Goal: Task Accomplishment & Management: Use online tool/utility

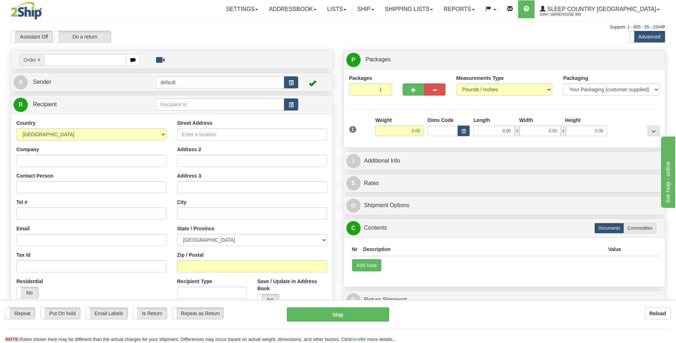
click at [100, 55] on input "text" at bounding box center [85, 60] width 81 height 12
type input "9002I103699"
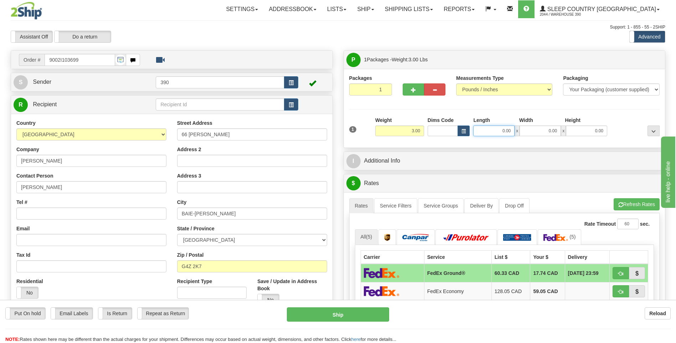
click at [487, 129] on input "0.00" at bounding box center [494, 131] width 41 height 11
type input "7.00"
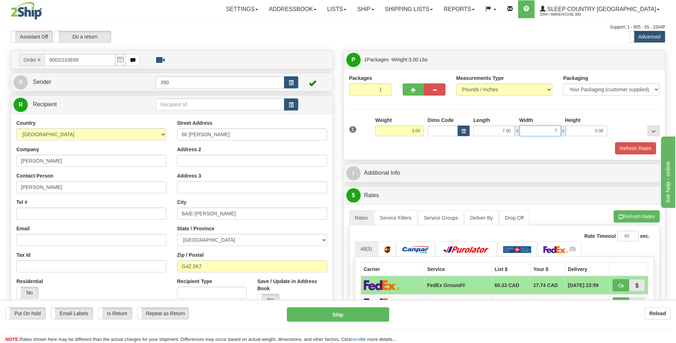
type input "7.00"
type input "10.00"
click at [621, 215] on span "button" at bounding box center [621, 217] width 5 height 5
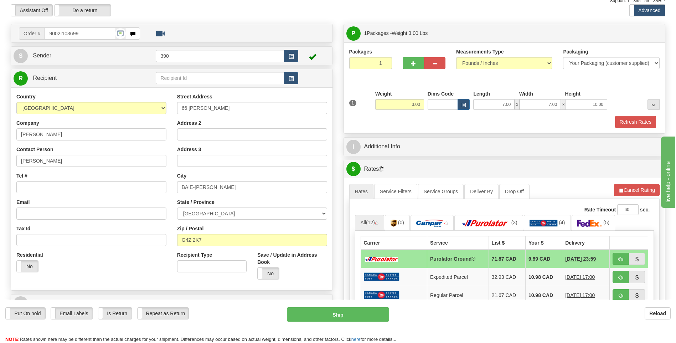
scroll to position [71, 0]
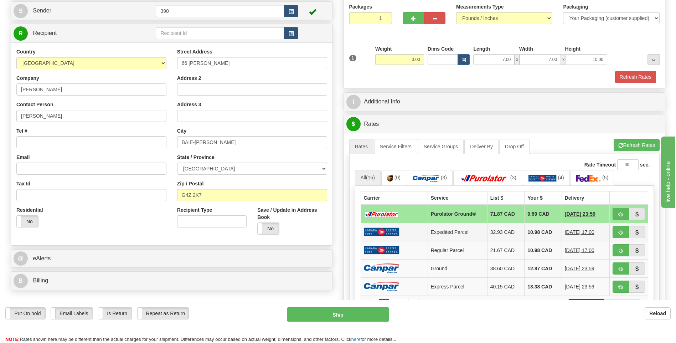
click at [527, 232] on td "10.98 CAD" at bounding box center [543, 232] width 37 height 18
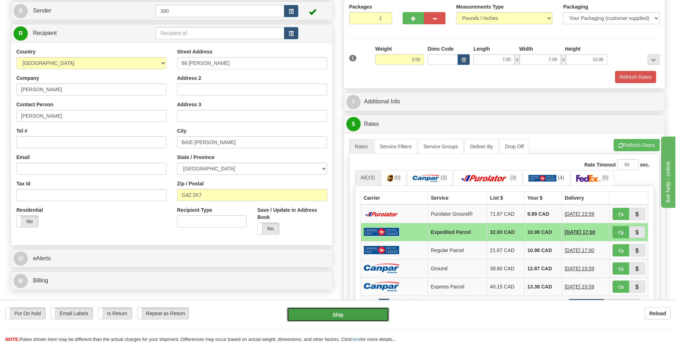
click at [352, 316] on button "Ship" at bounding box center [338, 314] width 102 height 14
type input "DOM.EP"
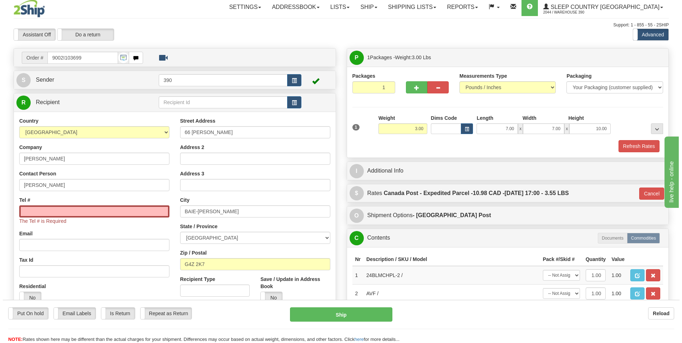
scroll to position [0, 0]
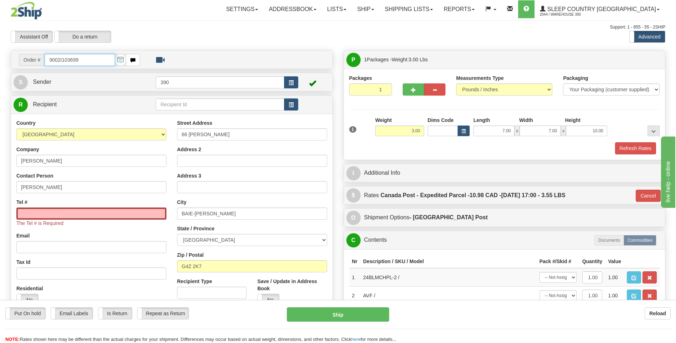
drag, startPoint x: 78, startPoint y: 60, endPoint x: 44, endPoint y: 60, distance: 34.2
click at [45, 61] on input "9002I103699" at bounding box center [80, 60] width 70 height 12
click at [65, 214] on input "Tel #" at bounding box center [91, 214] width 150 height 12
paste input "418 293-2639"
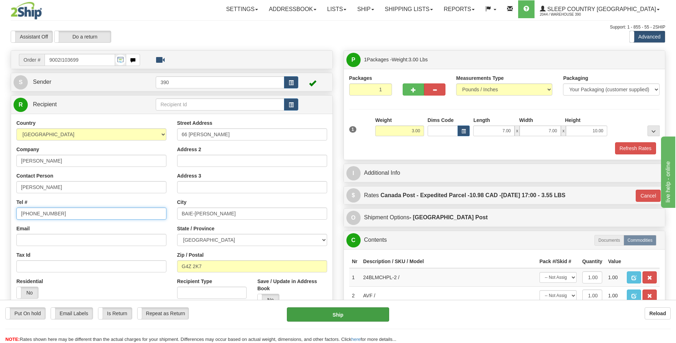
type input "418 293-2639"
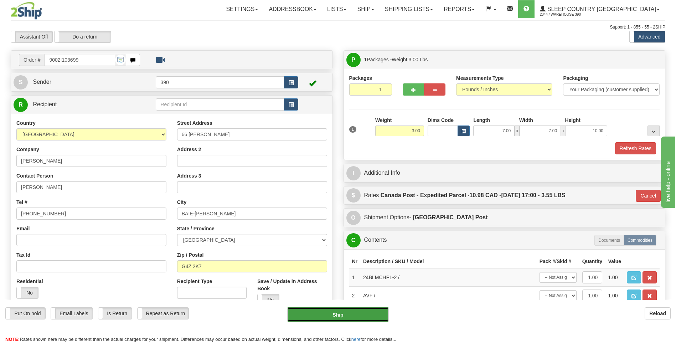
click at [325, 313] on button "Ship" at bounding box center [338, 314] width 102 height 14
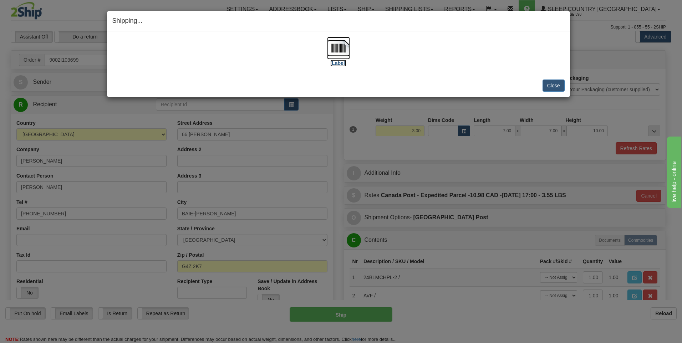
click at [337, 46] on img at bounding box center [338, 48] width 23 height 23
click at [552, 86] on button "Close" at bounding box center [553, 86] width 22 height 12
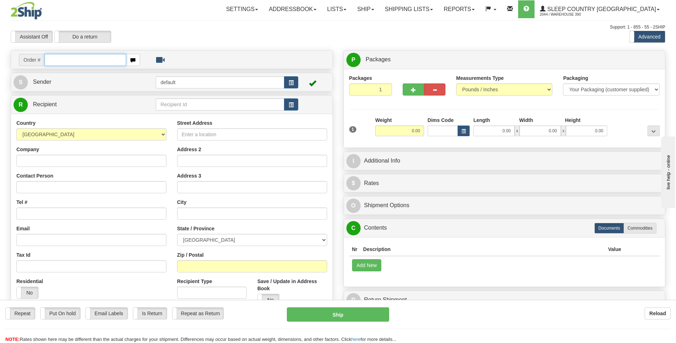
click at [97, 59] on input "text" at bounding box center [85, 60] width 81 height 12
type input "9002I103769"
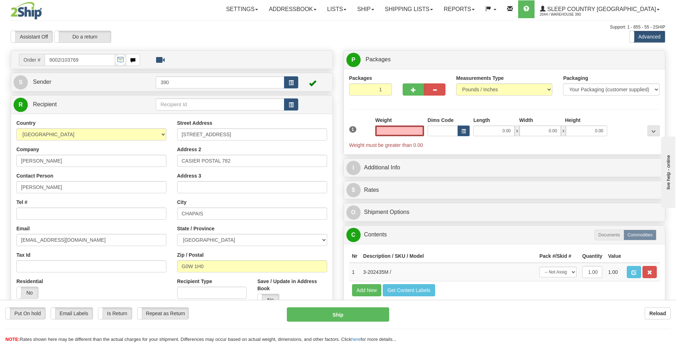
click at [404, 132] on input "text" at bounding box center [399, 131] width 49 height 11
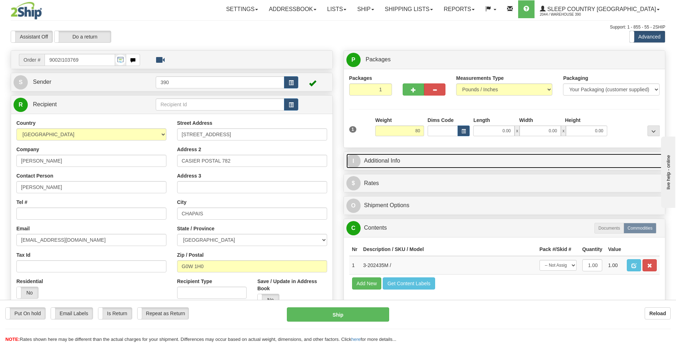
type input "80.00"
click at [466, 154] on link "I Additional Info" at bounding box center [505, 161] width 317 height 15
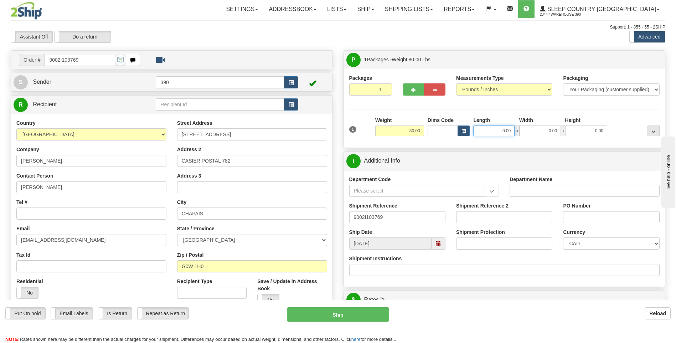
click at [485, 133] on input "0.00" at bounding box center [494, 131] width 41 height 11
type input "20.00"
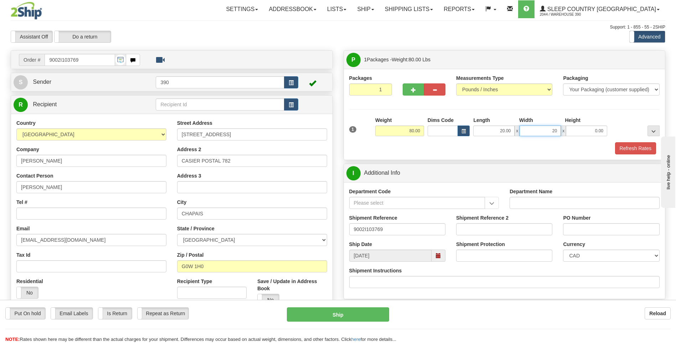
type input "20.00"
type input "40.00"
click at [618, 116] on div "Packages 1 1 Measurements Type" at bounding box center [504, 115] width 311 height 80
click at [625, 148] on button "Refresh Rates" at bounding box center [635, 148] width 41 height 12
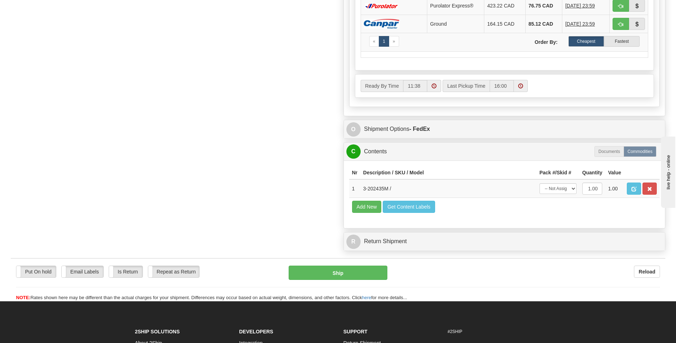
scroll to position [428, 0]
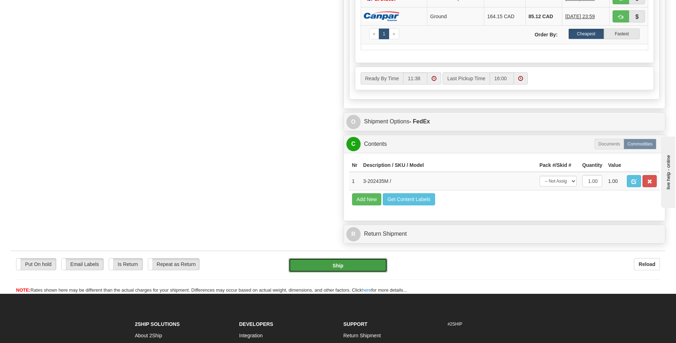
click at [359, 265] on button "Ship" at bounding box center [338, 265] width 98 height 14
type input "92"
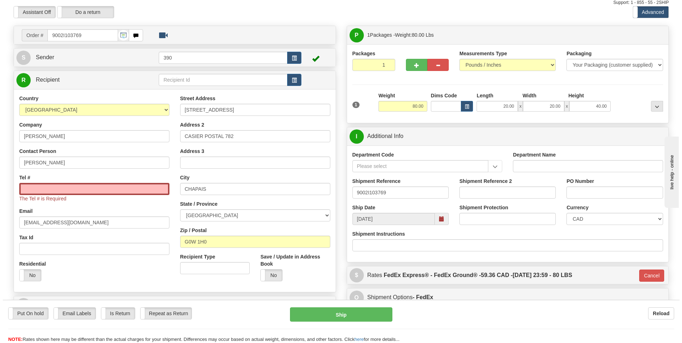
scroll to position [0, 0]
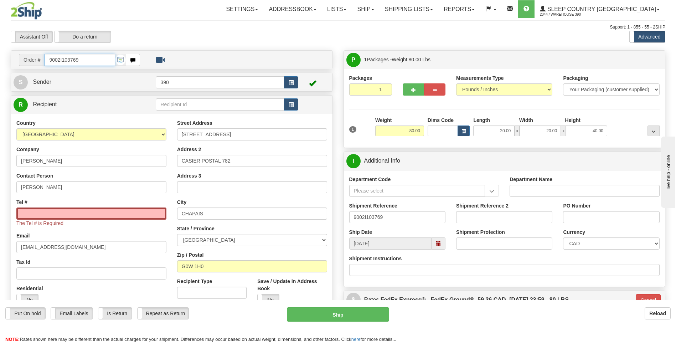
drag, startPoint x: 85, startPoint y: 59, endPoint x: 26, endPoint y: 61, distance: 58.9
click at [26, 61] on div "Order # 9002I103769" at bounding box center [79, 60] width 121 height 12
click at [76, 212] on input "Tel #" at bounding box center [91, 214] width 150 height 12
paste input "418 745-2425"
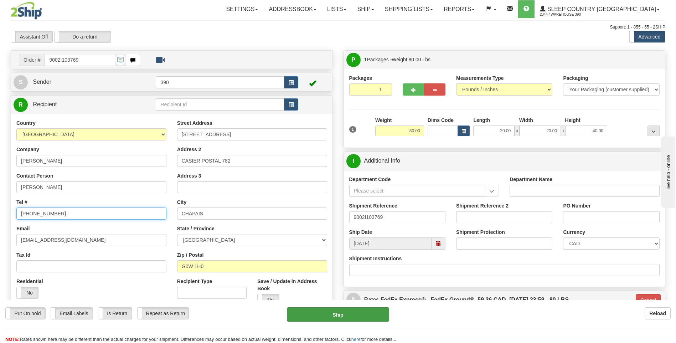
type input "418 745-2425"
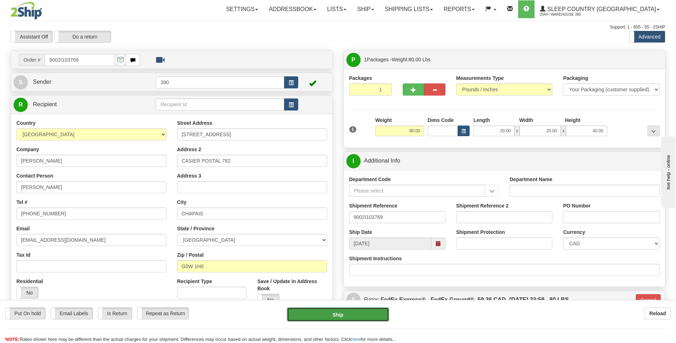
click at [357, 312] on button "Ship" at bounding box center [338, 314] width 102 height 14
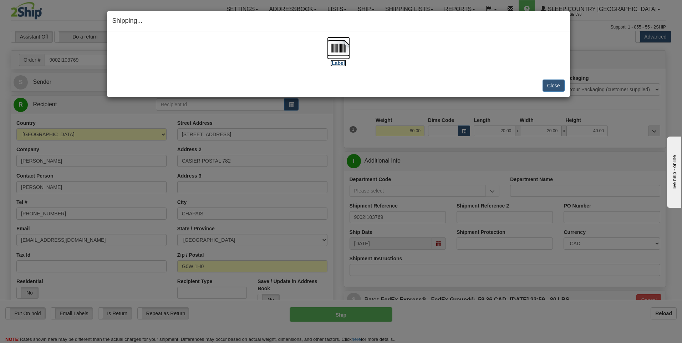
click at [336, 45] on img at bounding box center [338, 48] width 23 height 23
click at [546, 83] on button "Close" at bounding box center [553, 86] width 22 height 12
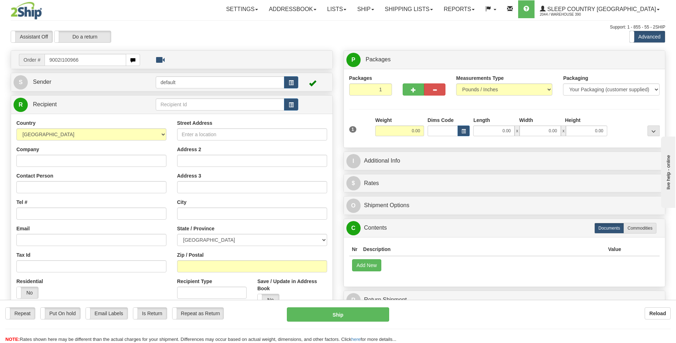
type input "9002I100966"
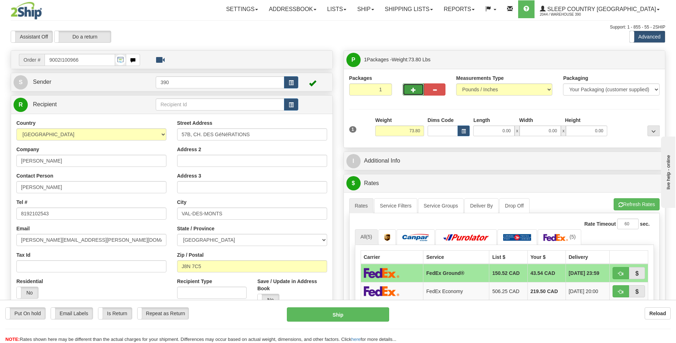
click at [416, 92] on span "button" at bounding box center [413, 90] width 5 height 5
radio input "true"
type input "2"
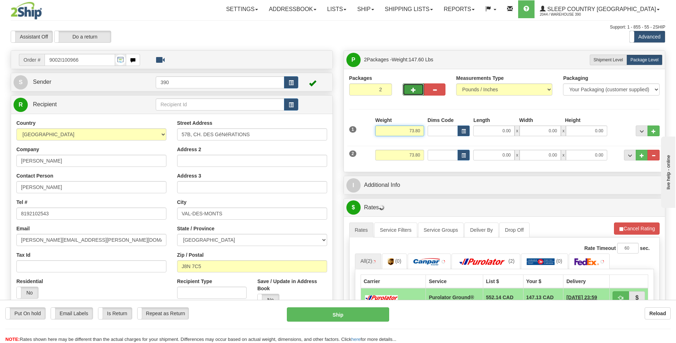
click at [411, 130] on input "73.80" at bounding box center [399, 131] width 49 height 11
type input "3.80"
drag, startPoint x: 408, startPoint y: 154, endPoint x: 431, endPoint y: 153, distance: 23.5
click at [431, 153] on div "2 Weight 73.80 Dims Code Length Width Height" at bounding box center [505, 154] width 314 height 24
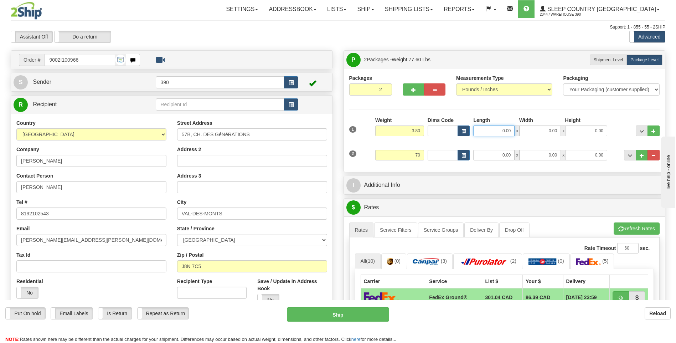
type input "70.00"
click at [490, 130] on input "0.00" at bounding box center [494, 131] width 41 height 11
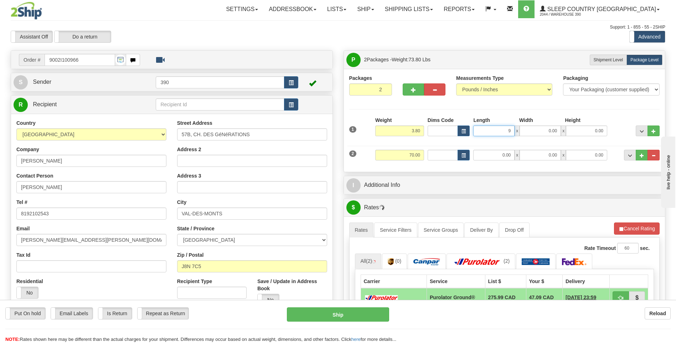
type input "9.00"
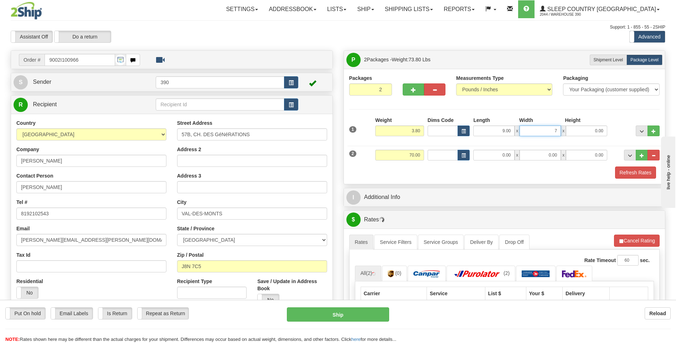
type input "7.00"
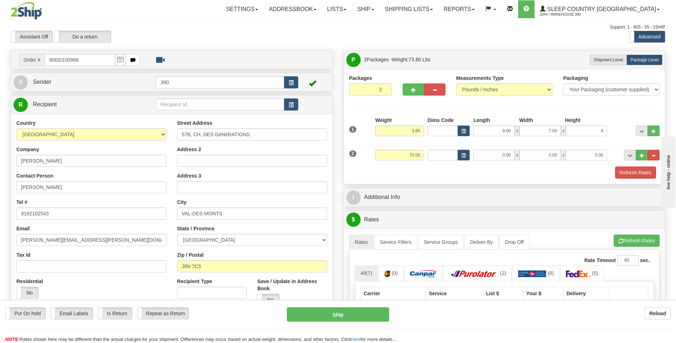
type input "8.00"
click at [459, 179] on div "Packages 2 2 Measurements Type" at bounding box center [505, 126] width 322 height 115
click at [496, 153] on input "0.00" at bounding box center [494, 155] width 41 height 11
type input "72.00"
type input "16.00"
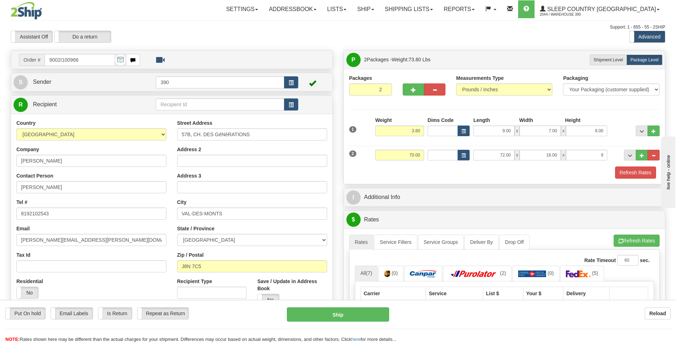
type input "9.00"
click at [443, 173] on div "Refresh Rates" at bounding box center [505, 173] width 314 height 12
click at [625, 241] on button "Refresh Rates" at bounding box center [637, 241] width 46 height 12
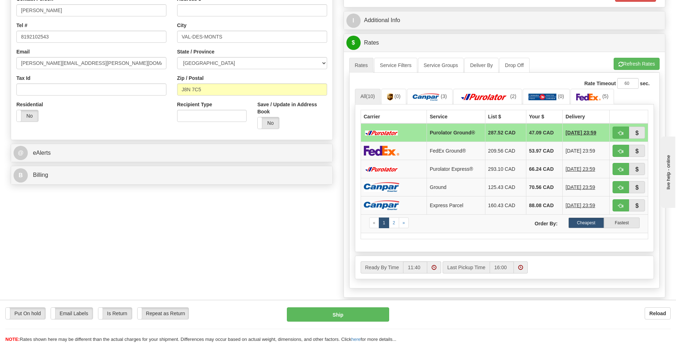
scroll to position [178, 0]
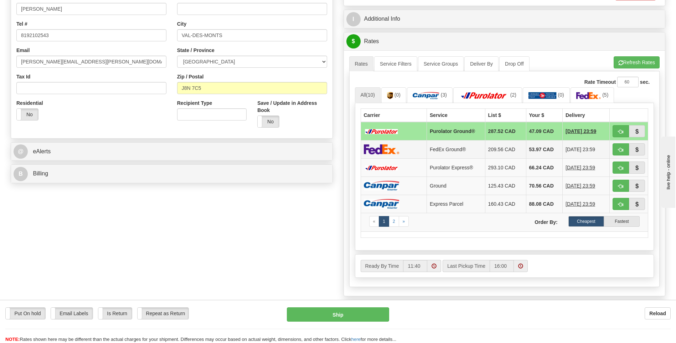
click at [529, 148] on td "53.97 CAD" at bounding box center [544, 149] width 37 height 18
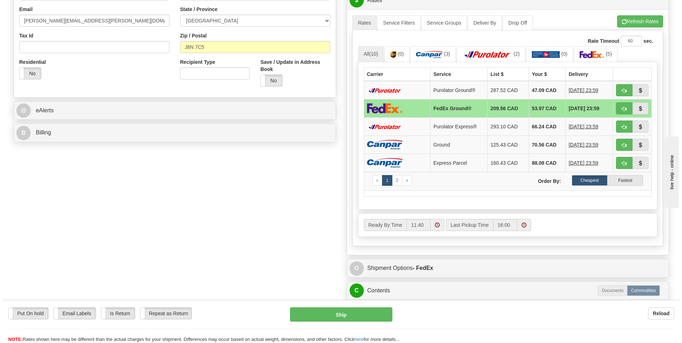
scroll to position [321, 0]
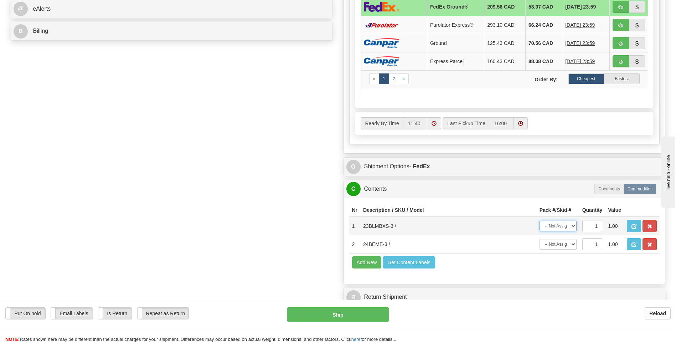
click at [572, 225] on select "-- Not Assigned -- Package 1 Package 2" at bounding box center [558, 226] width 37 height 11
select select "0"
click at [540, 221] on select "-- Not Assigned -- Package 1 Package 2" at bounding box center [558, 226] width 37 height 11
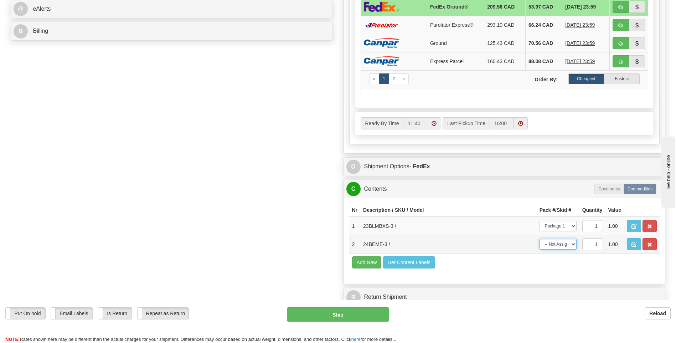
click at [574, 243] on select "-- Not Assigned -- Package 1 Package 2" at bounding box center [558, 244] width 37 height 11
select select "1"
click at [540, 239] on select "-- Not Assigned -- Package 1 Package 2" at bounding box center [558, 244] width 37 height 11
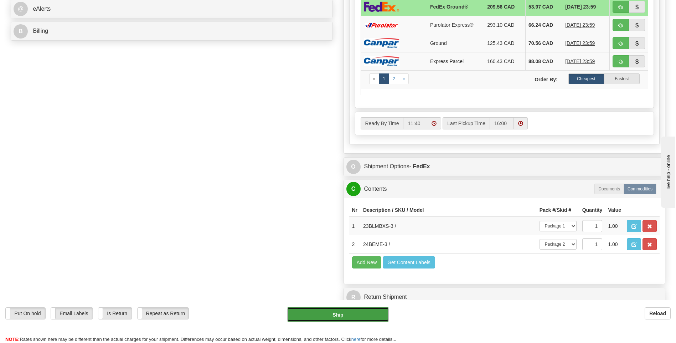
click at [348, 316] on button "Ship" at bounding box center [338, 314] width 102 height 14
type input "92"
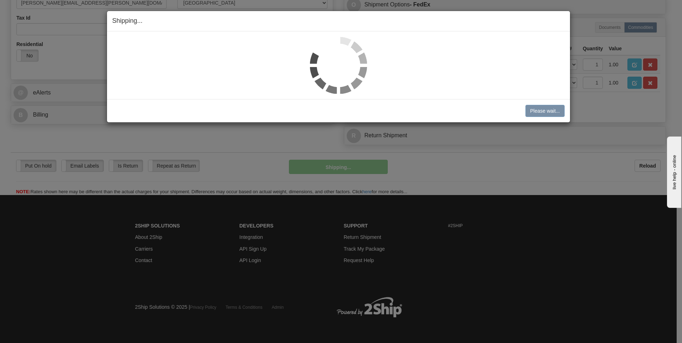
scroll to position [237, 0]
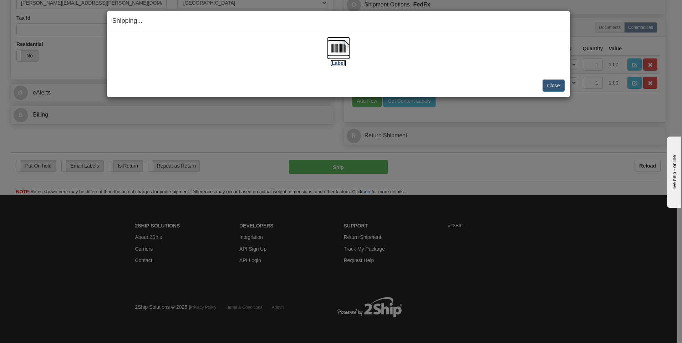
click at [338, 47] on img at bounding box center [338, 48] width 23 height 23
click at [549, 85] on button "Close" at bounding box center [553, 86] width 22 height 12
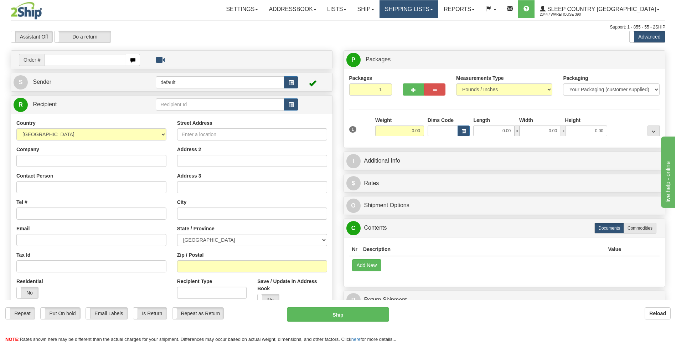
click at [430, 8] on link "Shipping lists" at bounding box center [409, 9] width 59 height 18
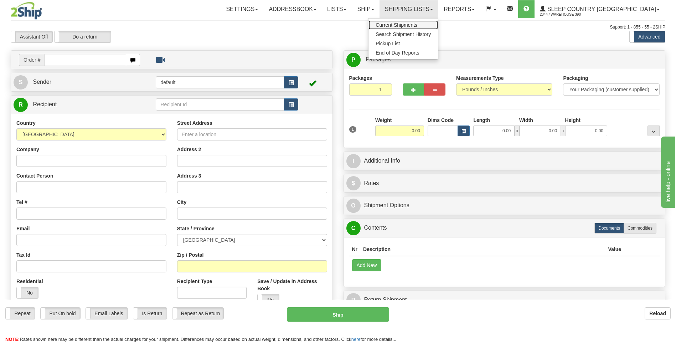
click at [418, 22] on span "Current Shipments" at bounding box center [397, 25] width 42 height 6
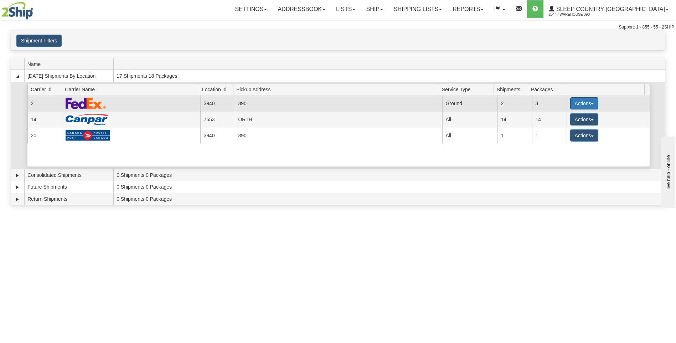
click at [576, 104] on button "Actions" at bounding box center [584, 103] width 29 height 12
click at [563, 117] on span "Details" at bounding box center [557, 116] width 19 height 5
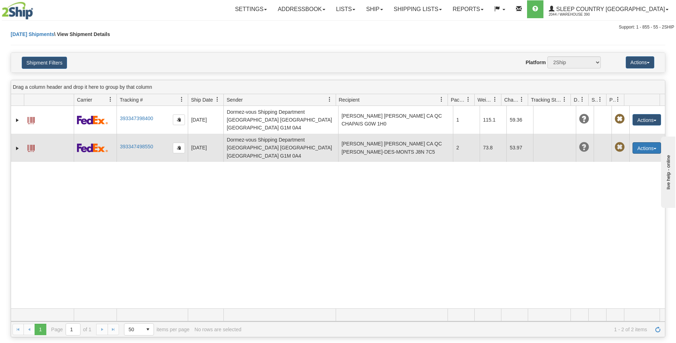
click at [640, 142] on button "Actions" at bounding box center [647, 147] width 29 height 11
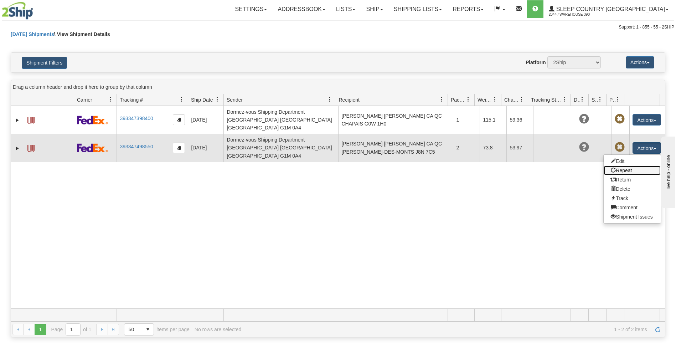
click at [620, 166] on link "Repeat" at bounding box center [632, 170] width 57 height 9
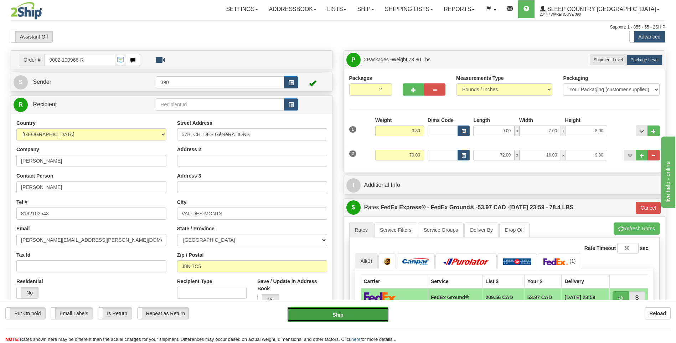
click at [365, 312] on button "Ship" at bounding box center [338, 314] width 102 height 14
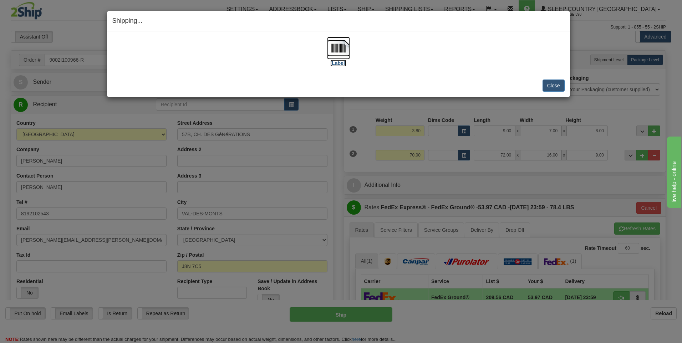
click at [336, 48] on img at bounding box center [338, 48] width 23 height 23
click at [554, 83] on button "Close" at bounding box center [553, 86] width 22 height 12
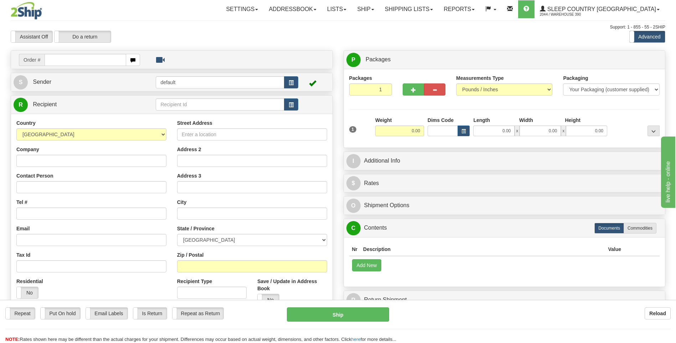
click at [87, 63] on input "text" at bounding box center [85, 60] width 81 height 12
type input "9002I101247"
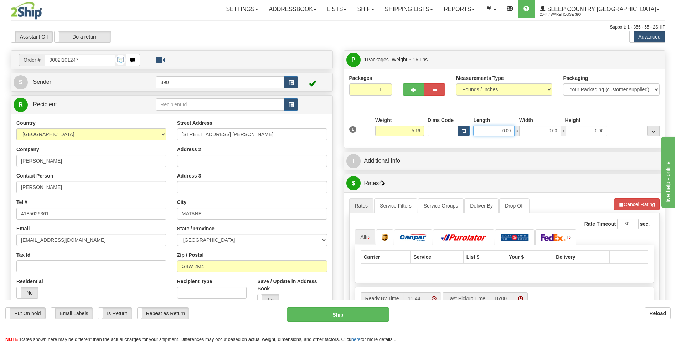
click at [487, 131] on input "0.00" at bounding box center [494, 131] width 41 height 11
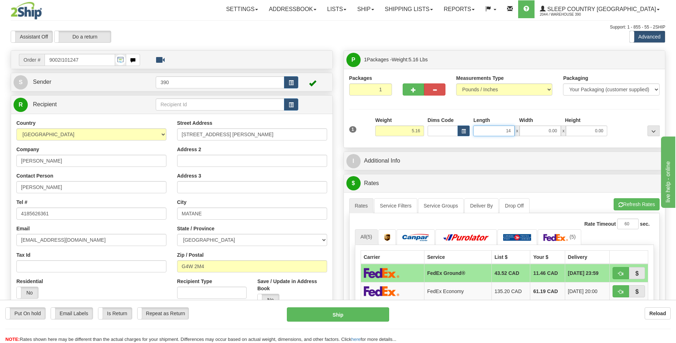
type input "14.00"
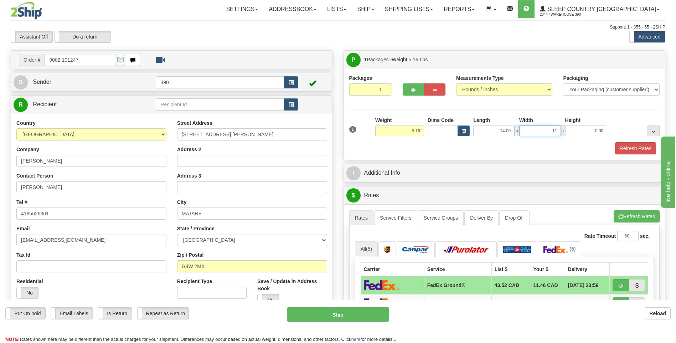
type input "11.00"
type input "13.00"
click at [618, 214] on button "Refresh Rates" at bounding box center [637, 216] width 46 height 12
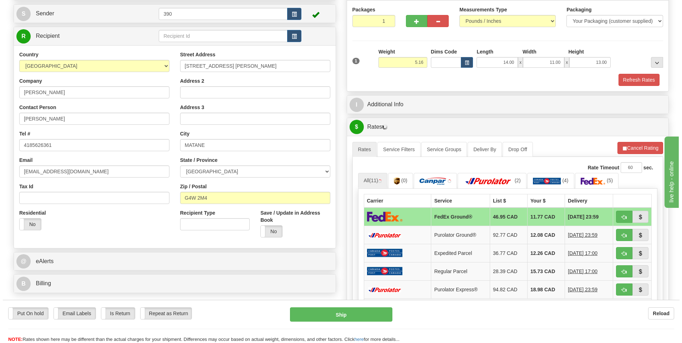
scroll to position [71, 0]
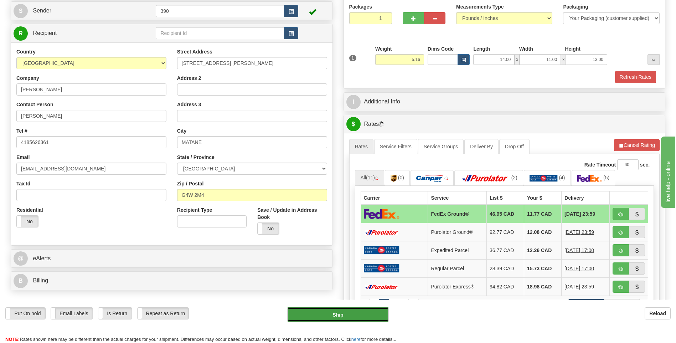
click at [357, 312] on button "Ship" at bounding box center [338, 314] width 102 height 14
type input "92"
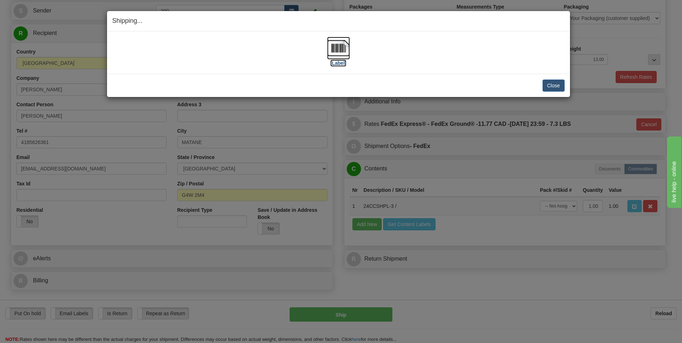
click at [337, 46] on img at bounding box center [338, 48] width 23 height 23
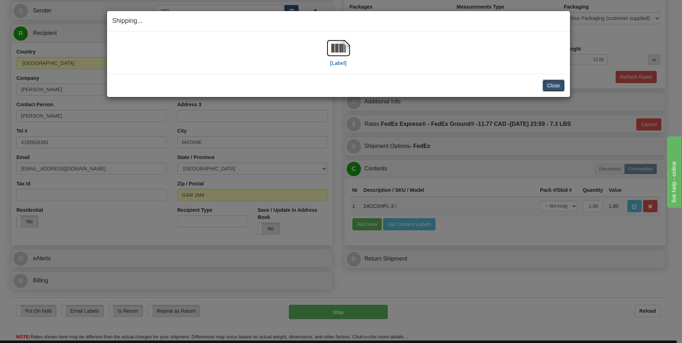
click at [551, 86] on button "Close" at bounding box center [553, 86] width 22 height 12
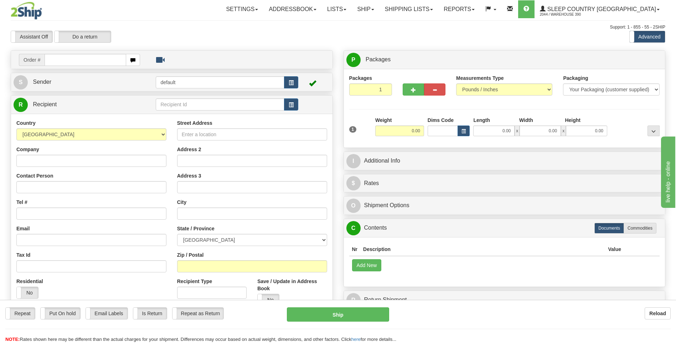
click at [102, 59] on input "text" at bounding box center [85, 60] width 81 height 12
type input "9002I102868"
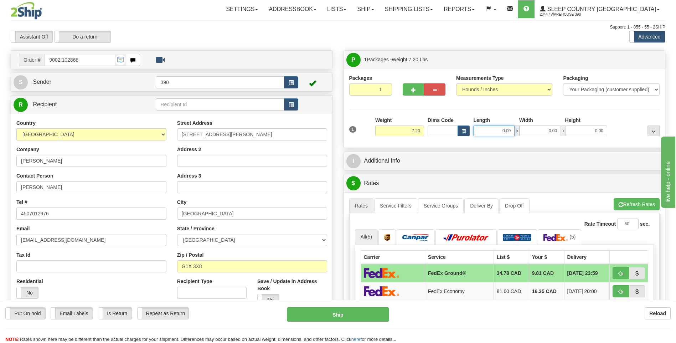
click at [485, 126] on input "0.00" at bounding box center [494, 131] width 41 height 11
type input "10.00"
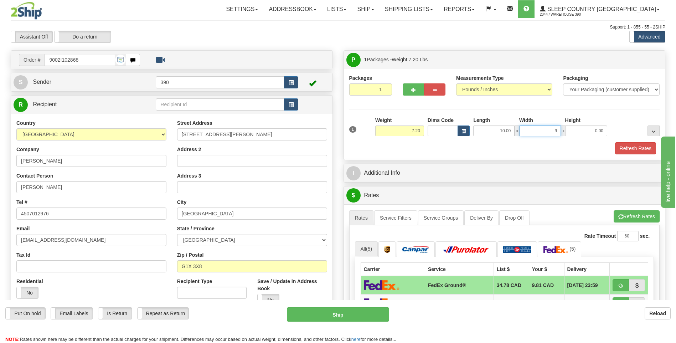
type input "9.00"
type input "7.00"
click at [623, 217] on button "Refresh Rates" at bounding box center [637, 216] width 46 height 12
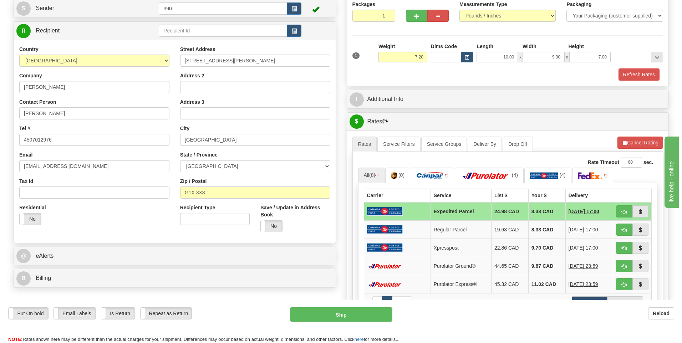
scroll to position [107, 0]
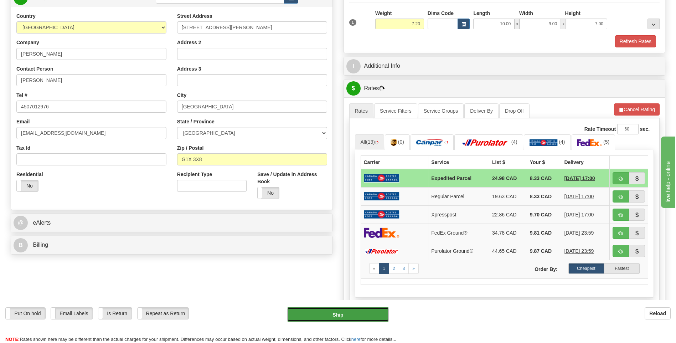
click at [336, 314] on button "Ship" at bounding box center [338, 314] width 102 height 14
type input "DOM.EP"
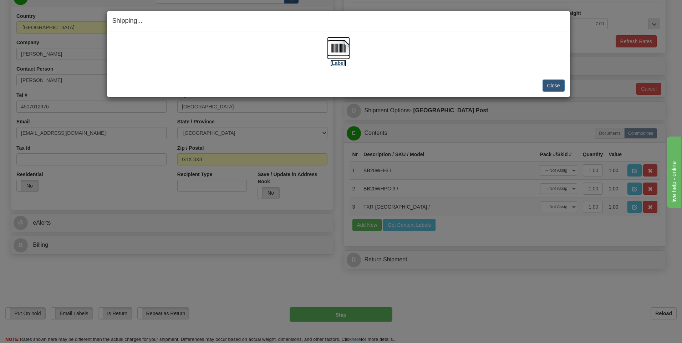
click at [337, 50] on img at bounding box center [338, 48] width 23 height 23
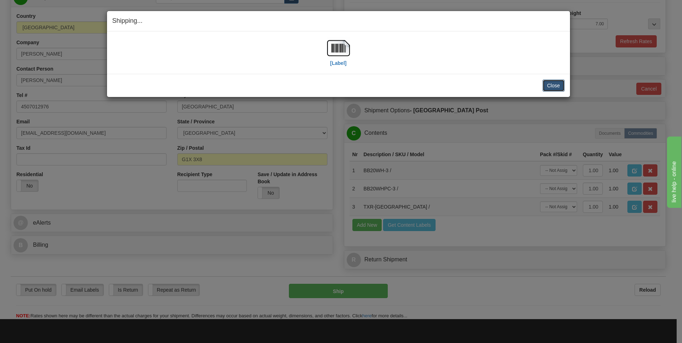
click at [551, 83] on button "Close" at bounding box center [553, 86] width 22 height 12
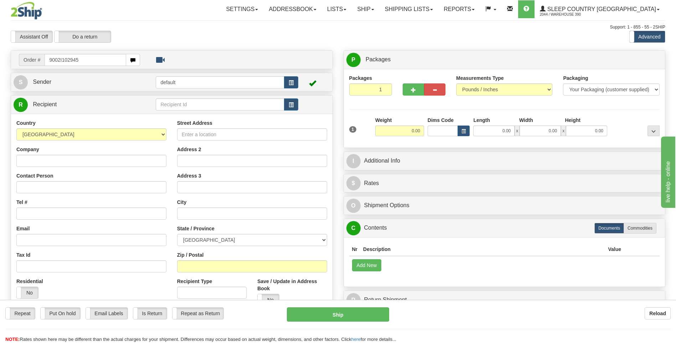
type input "9002I102945"
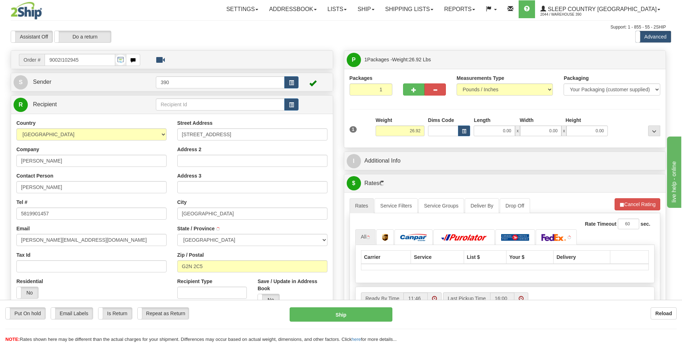
type input "[GEOGRAPHIC_DATA]"
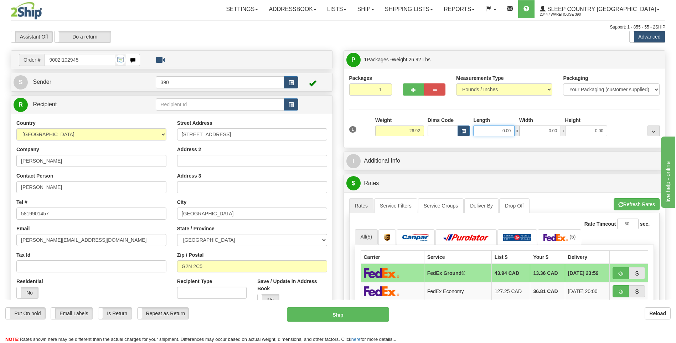
click at [488, 131] on input "0.00" at bounding box center [494, 131] width 41 height 11
type input "14.00"
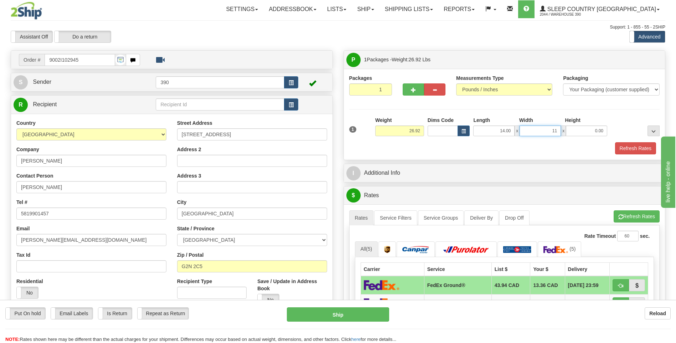
type input "11.00"
type input "13.00"
click at [628, 219] on button "Refresh Rates" at bounding box center [637, 216] width 46 height 12
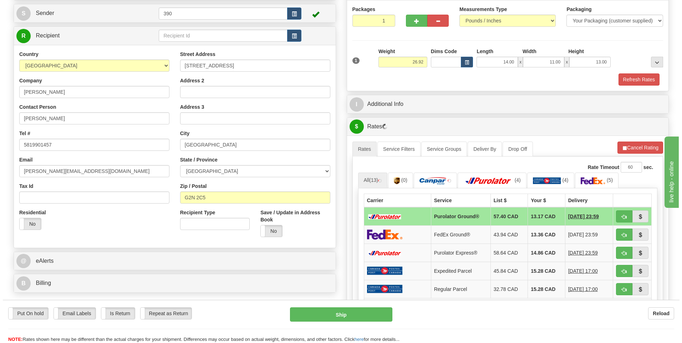
scroll to position [71, 0]
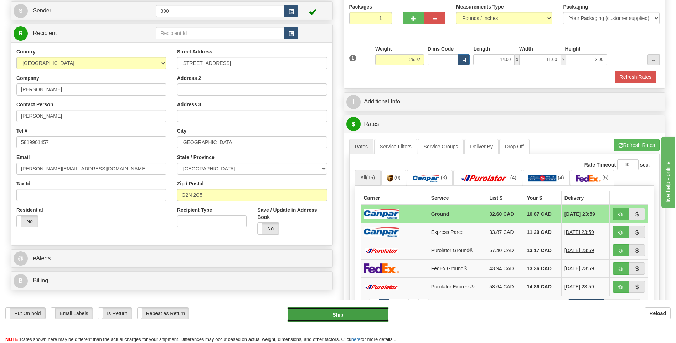
click at [336, 312] on button "Ship" at bounding box center [338, 314] width 102 height 14
type input "1"
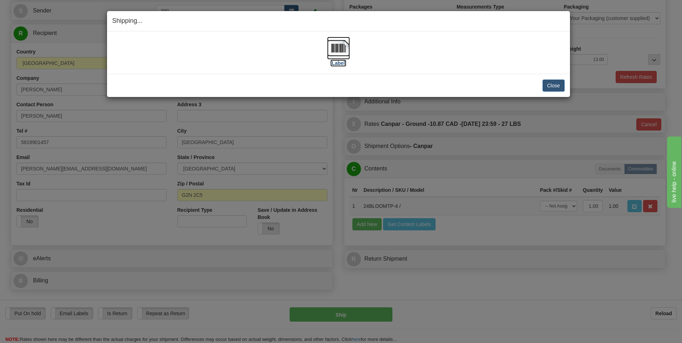
click at [338, 49] on img at bounding box center [338, 48] width 23 height 23
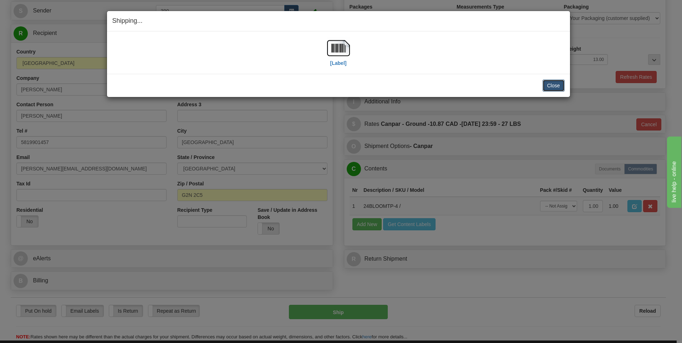
click at [555, 85] on button "Close" at bounding box center [553, 86] width 22 height 12
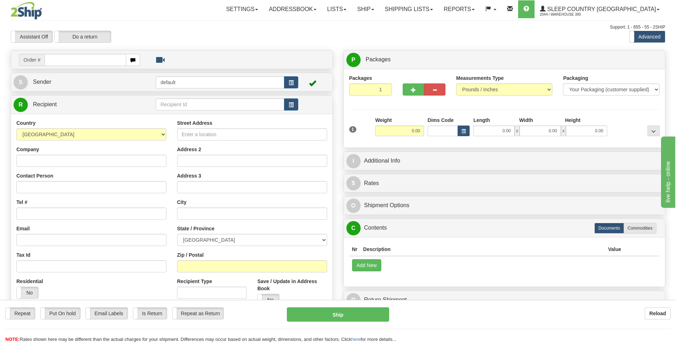
click at [82, 60] on input "text" at bounding box center [85, 60] width 81 height 12
type input "9002I103674"
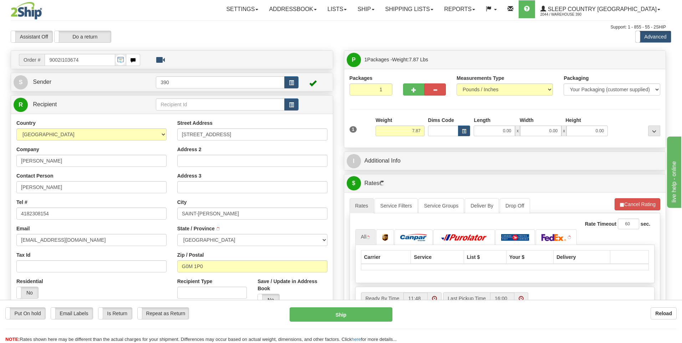
type input "SAINT-[PERSON_NAME]"
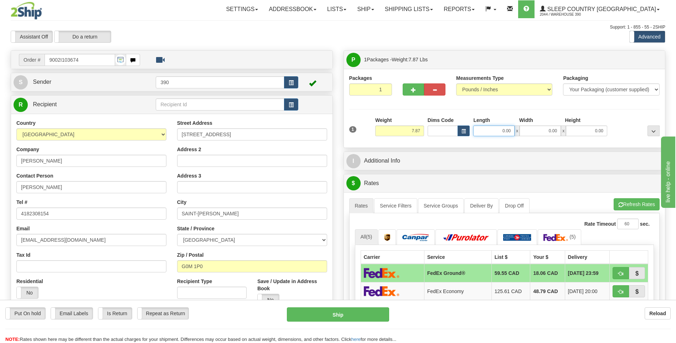
click at [484, 128] on input "0.00" at bounding box center [494, 131] width 41 height 11
type input "10.00"
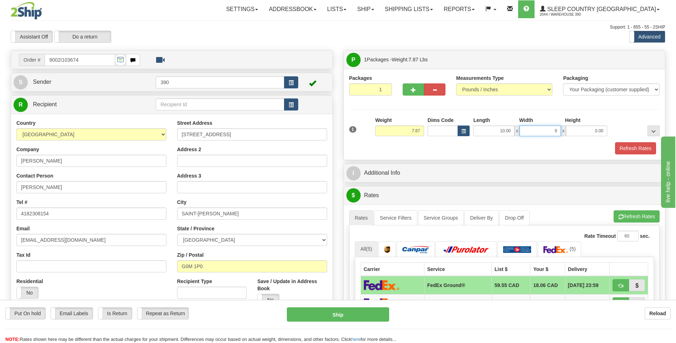
type input "9.00"
type input "7.00"
click at [629, 218] on button "Refresh Rates" at bounding box center [637, 216] width 46 height 12
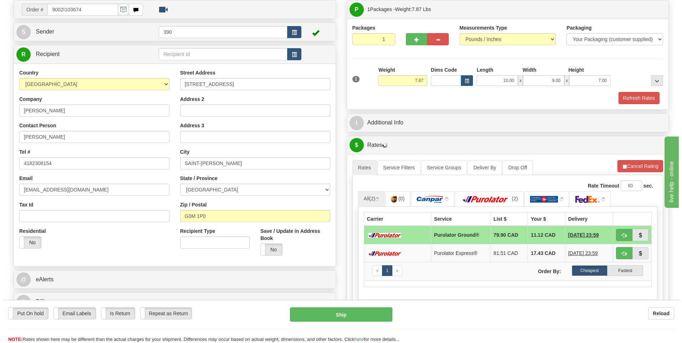
scroll to position [71, 0]
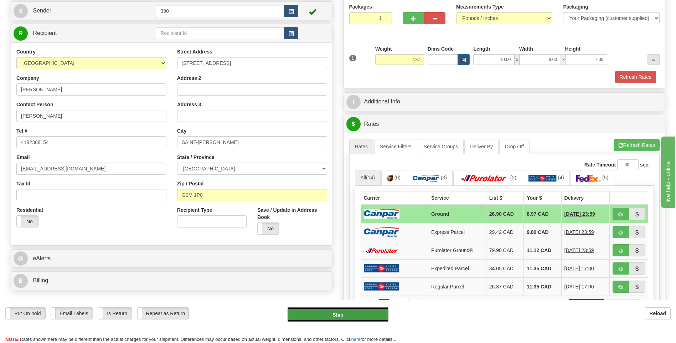
click at [372, 318] on button "Ship" at bounding box center [338, 314] width 102 height 14
type input "1"
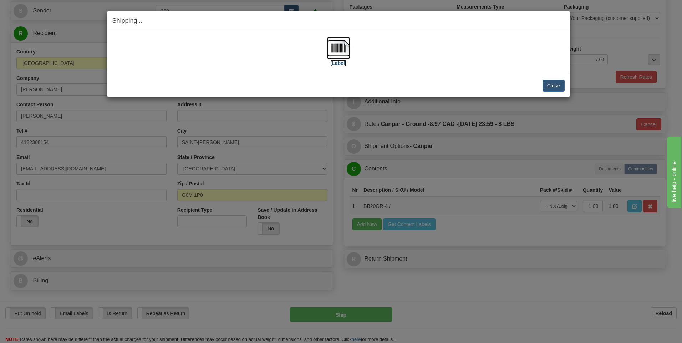
click at [338, 49] on img at bounding box center [338, 48] width 23 height 23
